Goal: Task Accomplishment & Management: Use online tool/utility

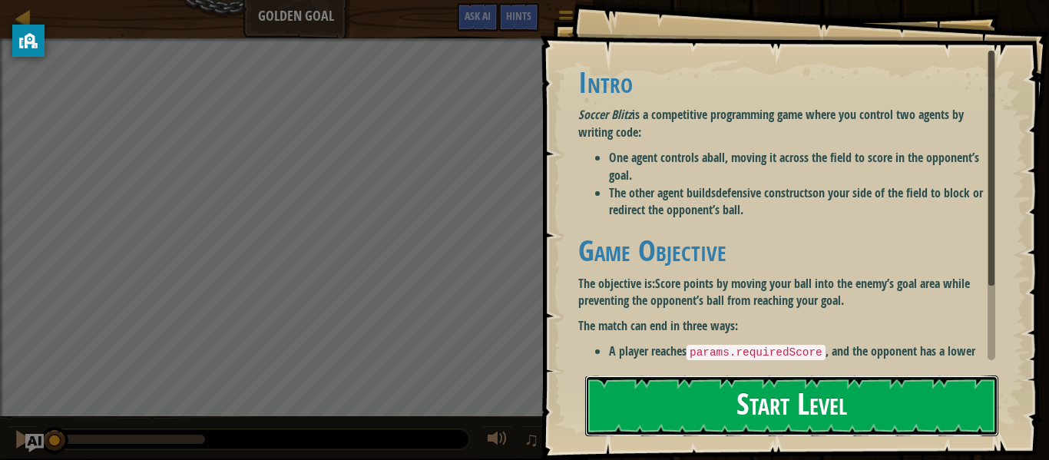
click at [786, 408] on button "Start Level" at bounding box center [791, 406] width 413 height 61
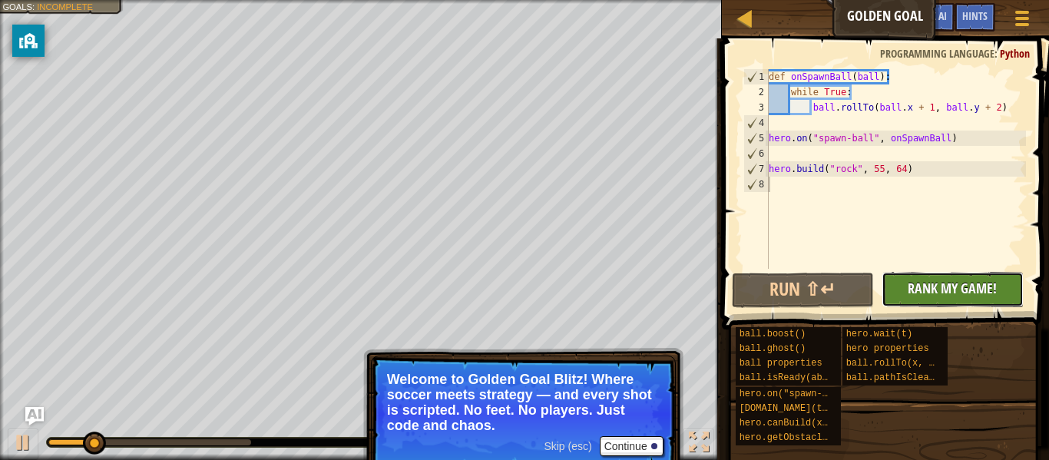
click at [947, 290] on span "Rank My Game!" at bounding box center [952, 288] width 89 height 19
click at [915, 300] on div "No New Code to Rank Rank My Game! Submitting... Submitted for Ranking Failed to…" at bounding box center [945, 289] width 142 height 35
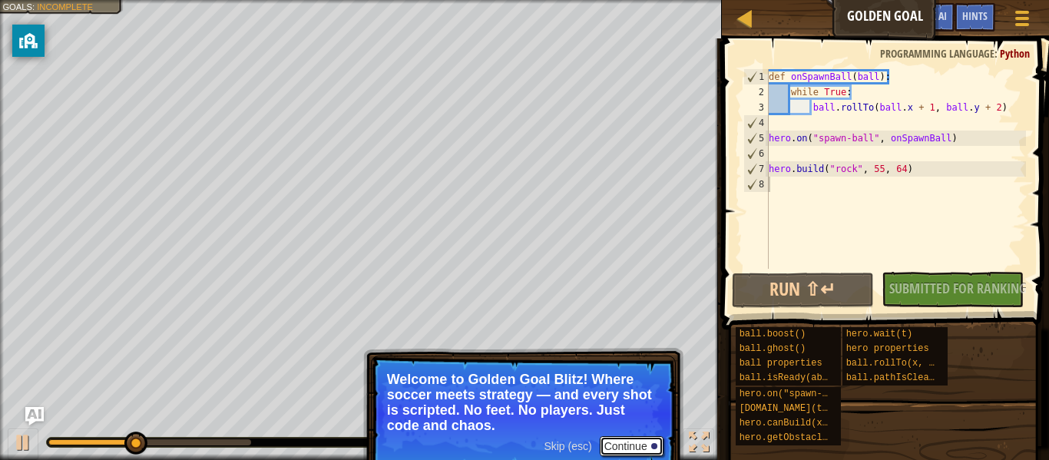
click at [640, 442] on button "Continue" at bounding box center [632, 446] width 64 height 20
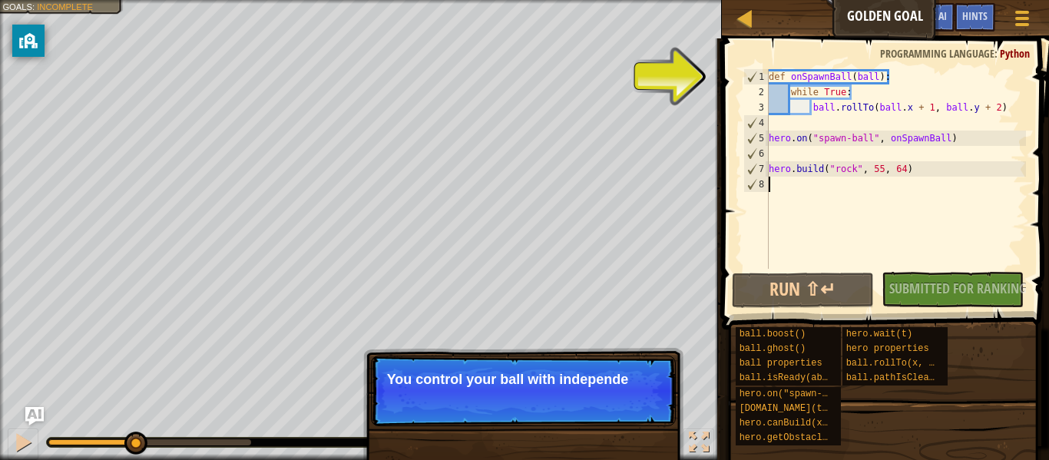
click at [623, 417] on p "Skip (esc) Continue You control your ball with independe" at bounding box center [523, 391] width 305 height 71
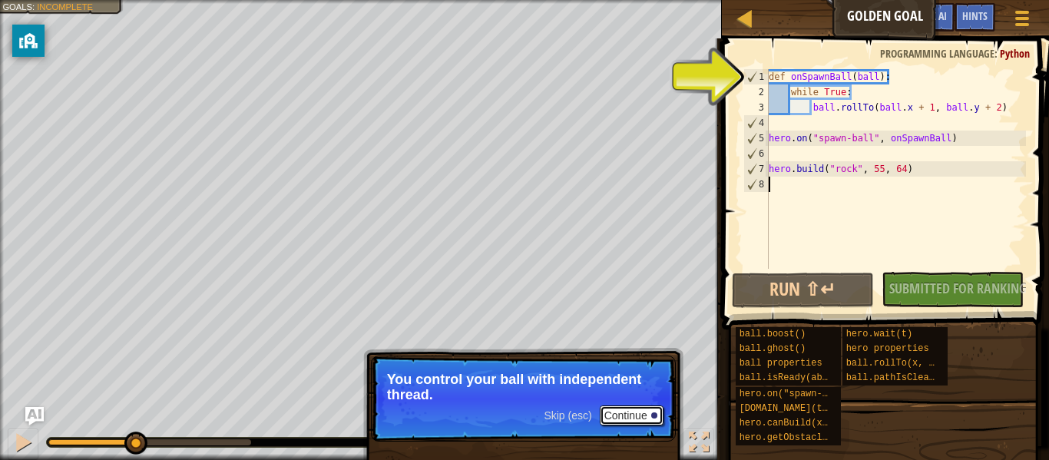
click at [621, 417] on button "Continue" at bounding box center [632, 415] width 64 height 20
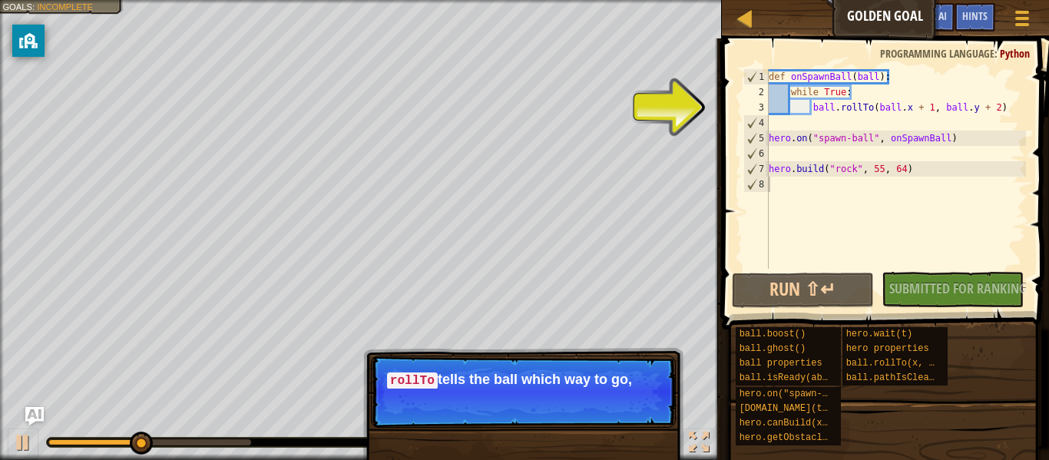
click at [621, 417] on p "Skip (esc) Continue rollTo tells the ball which way to go," at bounding box center [523, 392] width 305 height 72
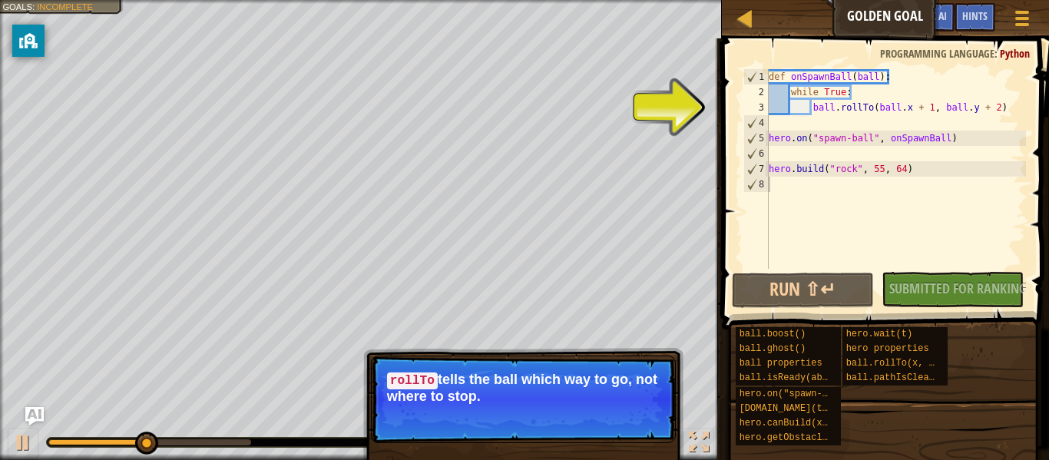
click at [621, 417] on button "Continue" at bounding box center [632, 417] width 64 height 20
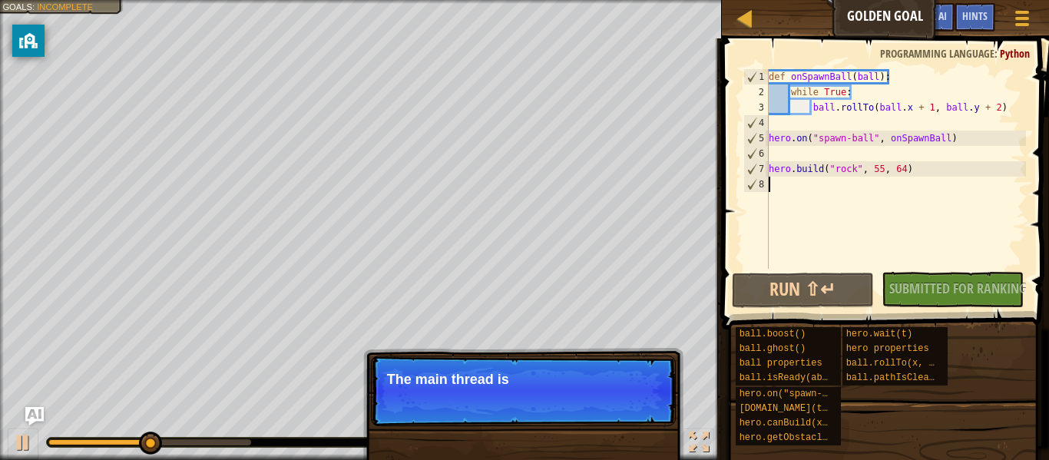
click at [621, 417] on p "Skip (esc) Continue The main thread is" at bounding box center [523, 391] width 305 height 71
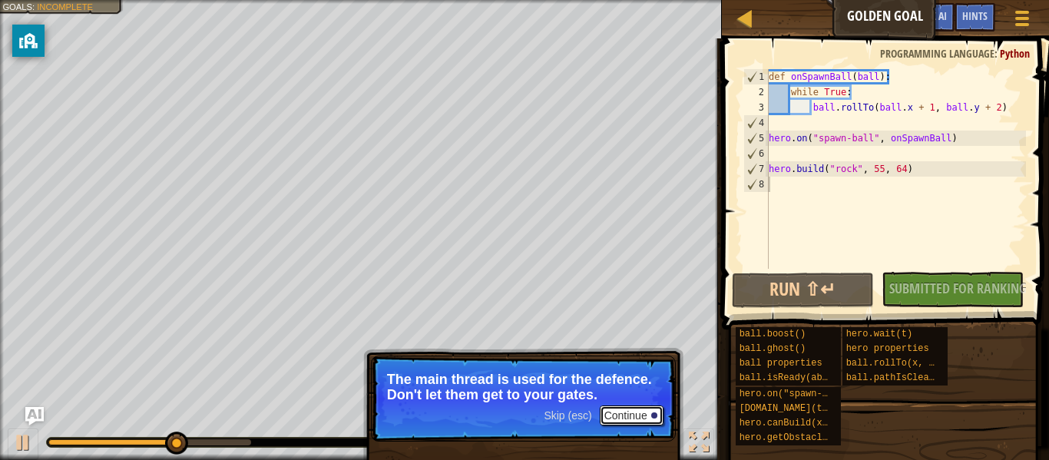
click at [621, 417] on button "Continue" at bounding box center [632, 415] width 64 height 20
click at [620, 417] on button "Continue" at bounding box center [632, 415] width 64 height 20
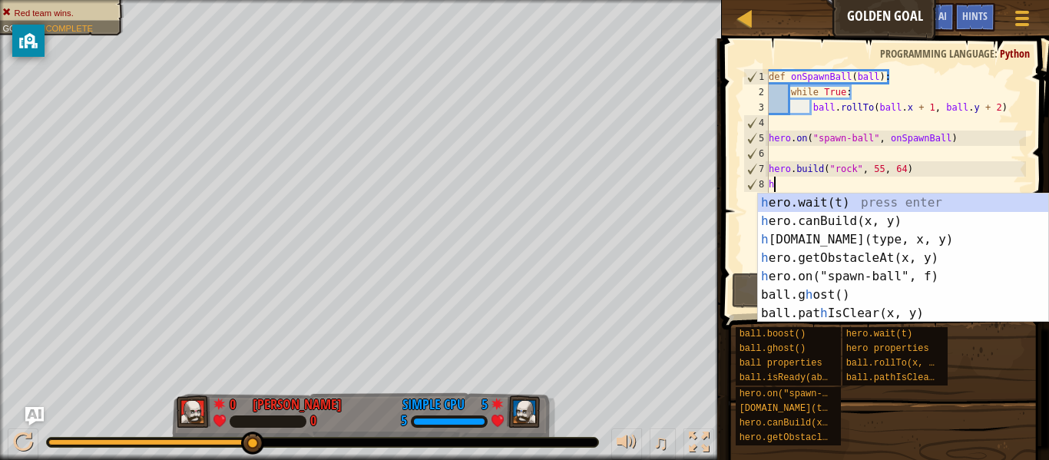
scroll to position [7, 0]
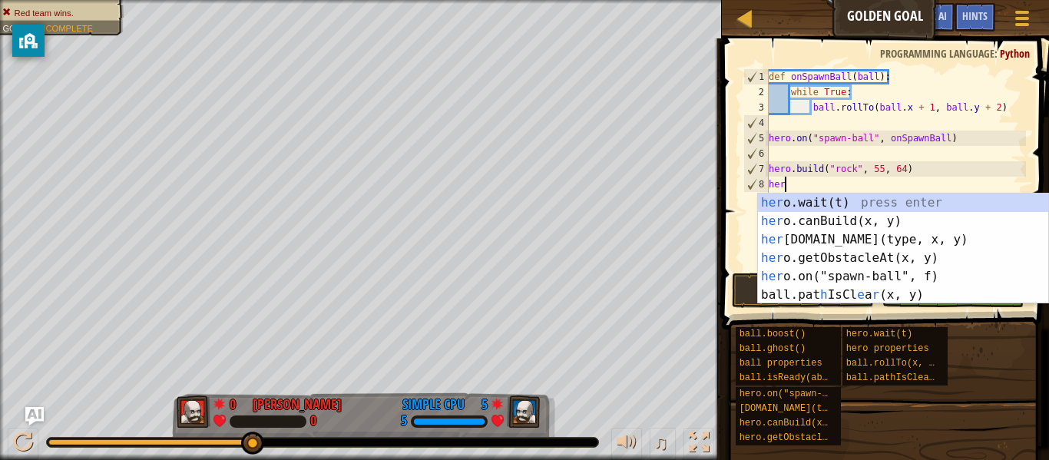
type textarea "hero"
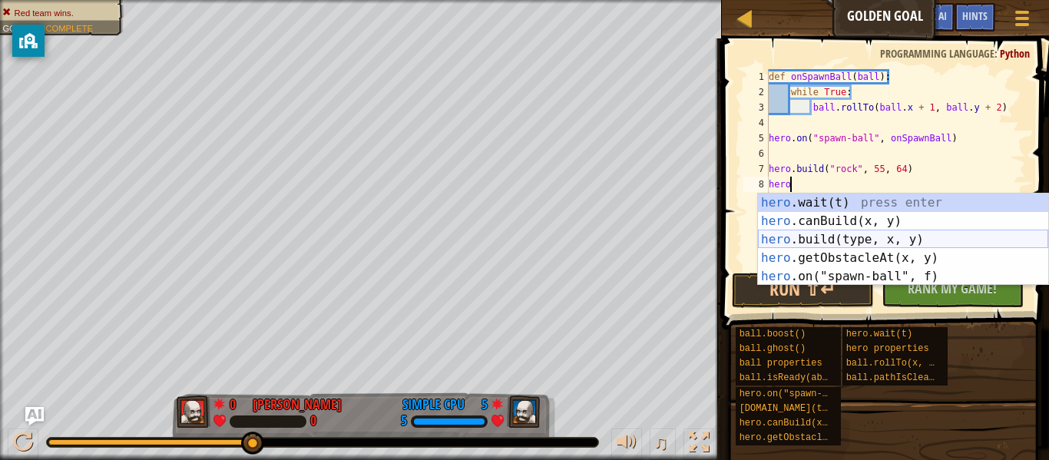
click at [885, 243] on div "hero .wait(t) press enter hero .canBuild(x, y) press enter hero .build(type, x,…" at bounding box center [903, 258] width 290 height 129
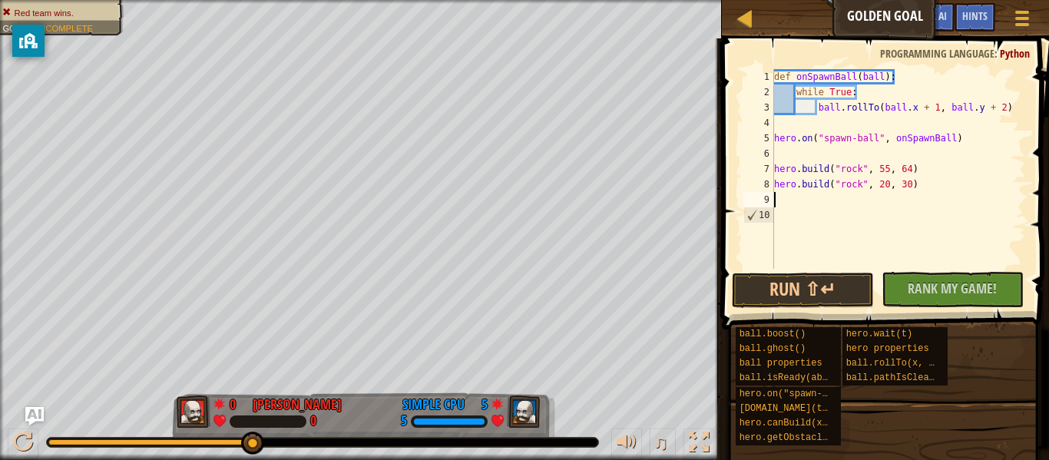
scroll to position [7, 0]
click at [943, 290] on span "Rank My Game!" at bounding box center [952, 288] width 89 height 19
click at [853, 288] on button "Run ⇧↵" at bounding box center [803, 290] width 142 height 35
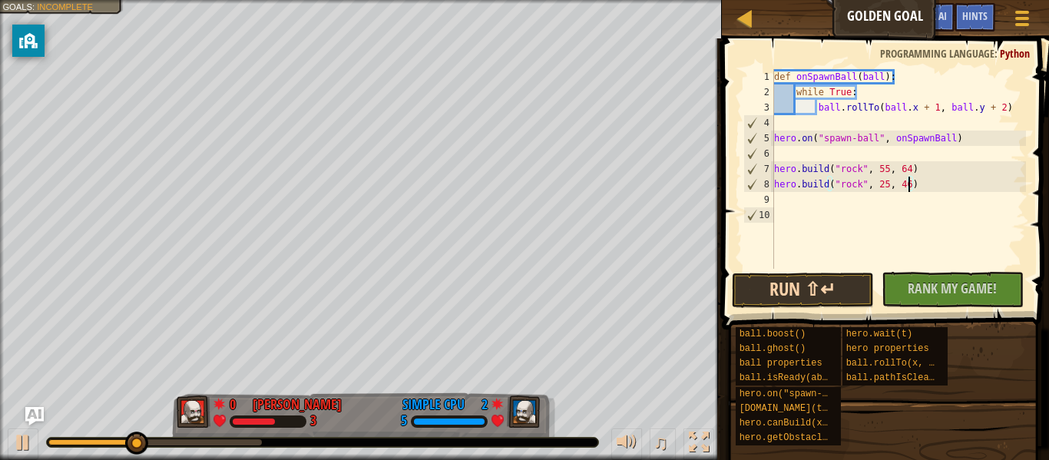
scroll to position [7, 19]
type textarea "[DOMAIN_NAME]("rock", 25, 46)"
click at [833, 278] on button "Run ⇧↵" at bounding box center [803, 290] width 142 height 35
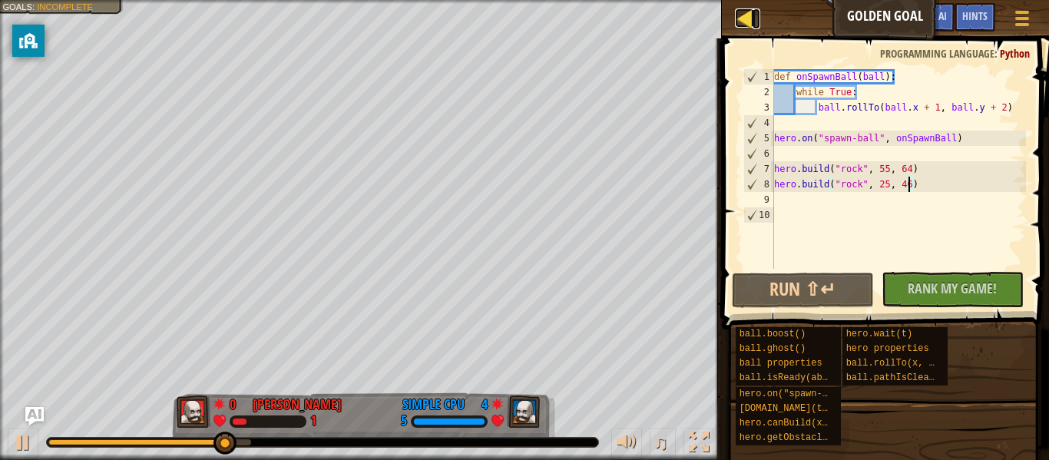
click at [739, 18] on div at bounding box center [744, 17] width 19 height 19
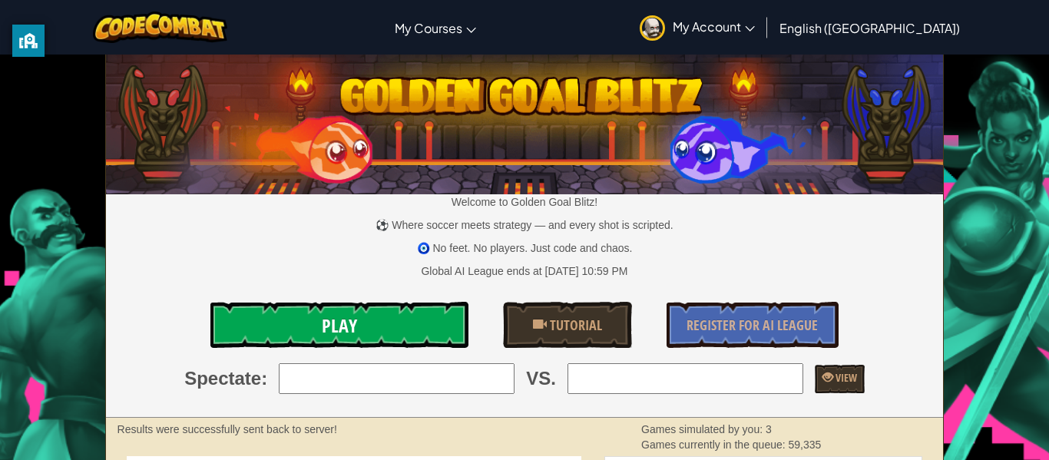
click at [372, 306] on link "Play" at bounding box center [339, 325] width 258 height 46
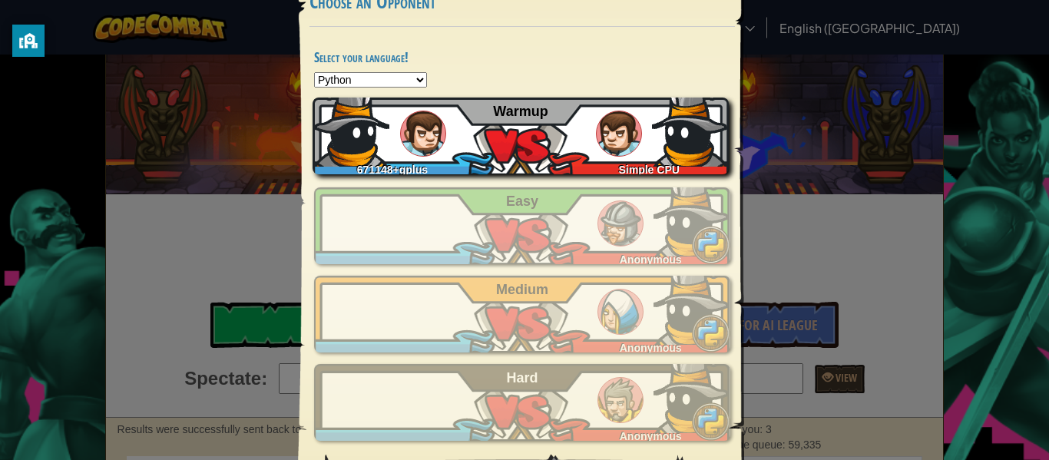
scroll to position [89, 0]
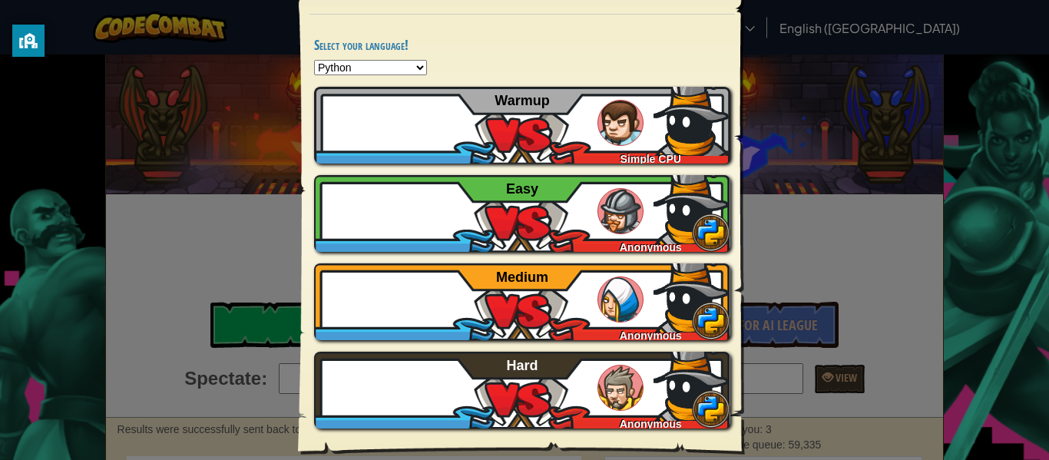
click at [379, 65] on select "Python JavaScript CoffeeScript Lua C++ Java (Experimental)" at bounding box center [370, 67] width 113 height 15
select select "javascript"
click at [314, 60] on select "Python JavaScript CoffeeScript Lua C++ Java (Experimental)" at bounding box center [370, 67] width 113 height 15
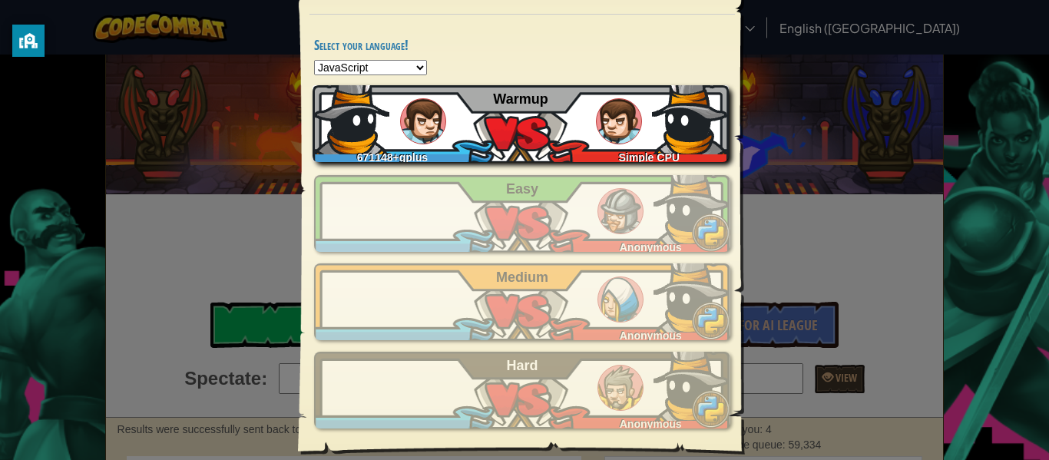
click at [422, 119] on img at bounding box center [423, 121] width 46 height 46
